Goal: Task Accomplishment & Management: Manage account settings

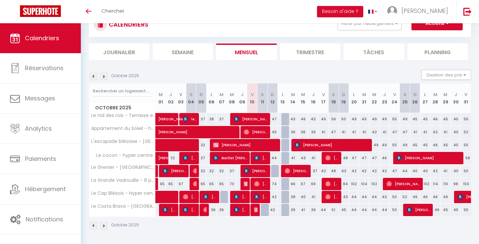
scroll to position [54, 0]
click at [254, 212] on img at bounding box center [256, 209] width 5 height 5
select select "KO"
select select "33597"
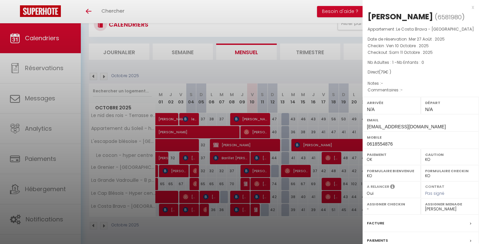
click at [275, 231] on div at bounding box center [239, 122] width 479 height 244
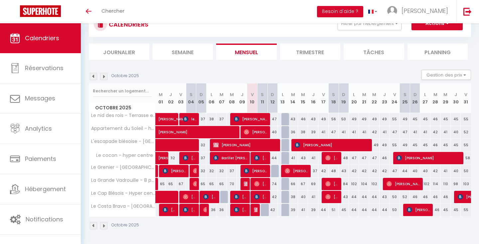
click at [105, 226] on img at bounding box center [103, 225] width 7 height 7
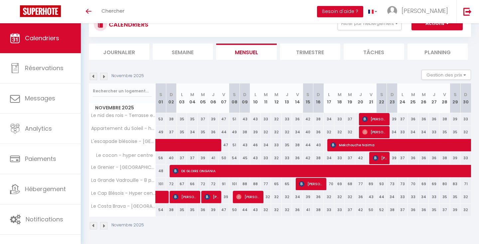
click at [92, 227] on img at bounding box center [93, 225] width 7 height 7
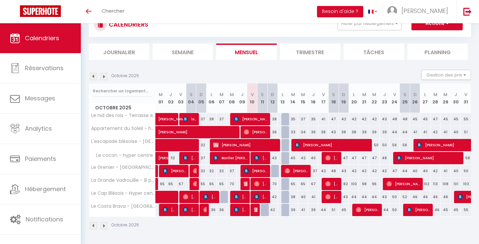
click at [103, 226] on img at bounding box center [103, 225] width 7 height 7
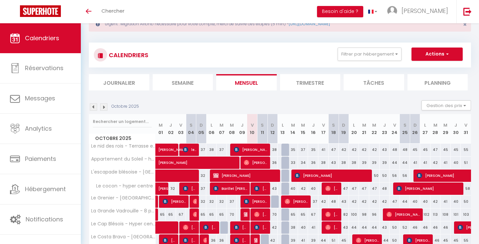
select select "KO"
select select "0"
select select "33597"
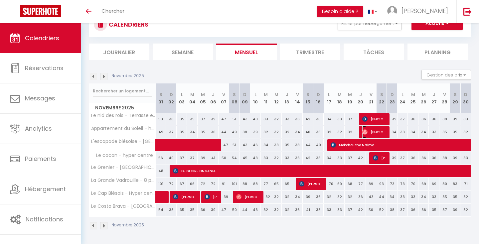
click at [367, 129] on span "[PERSON_NAME]" at bounding box center [374, 132] width 25 height 13
select select "OK"
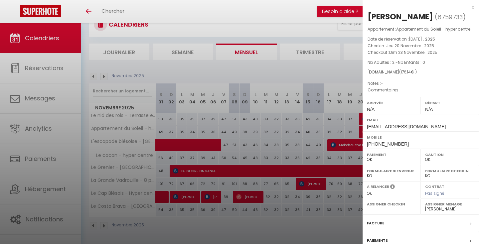
click at [474, 7] on div "x" at bounding box center [418, 7] width 111 height 8
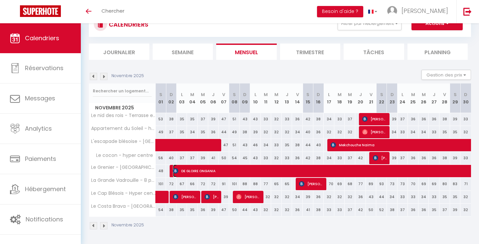
click at [212, 174] on span "DE GLOIRE ONGANIA" at bounding box center [410, 171] width 474 height 13
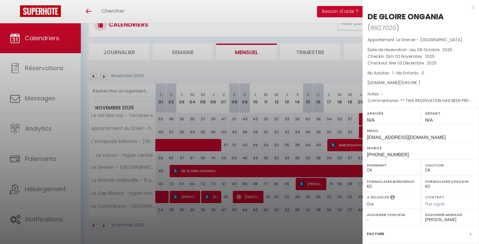
click at [470, 8] on div "x" at bounding box center [418, 7] width 111 height 8
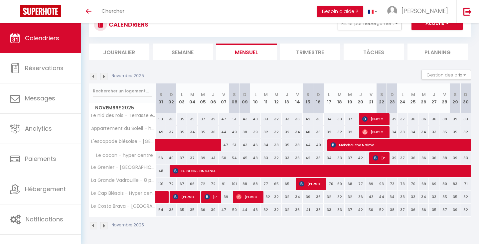
click at [102, 224] on img at bounding box center [103, 225] width 7 height 7
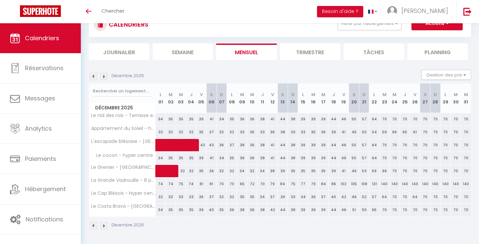
click at [102, 226] on img at bounding box center [103, 225] width 7 height 7
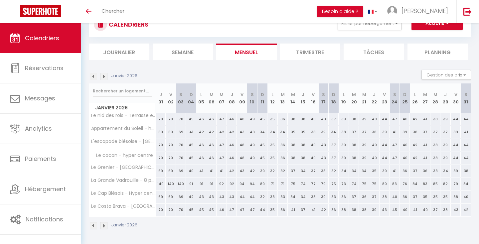
click at [94, 227] on img at bounding box center [93, 225] width 7 height 7
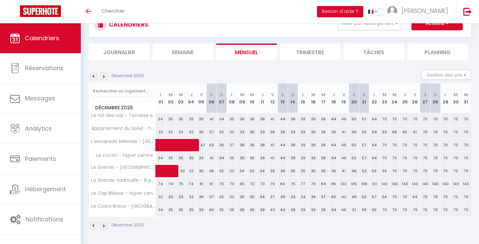
click at [105, 226] on img at bounding box center [103, 225] width 7 height 7
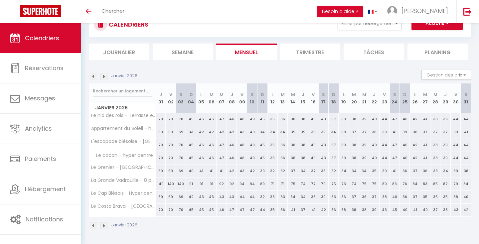
click at [58, 46] on link "Calendriers" at bounding box center [40, 38] width 81 height 30
